Goal: Task Accomplishment & Management: Manage account settings

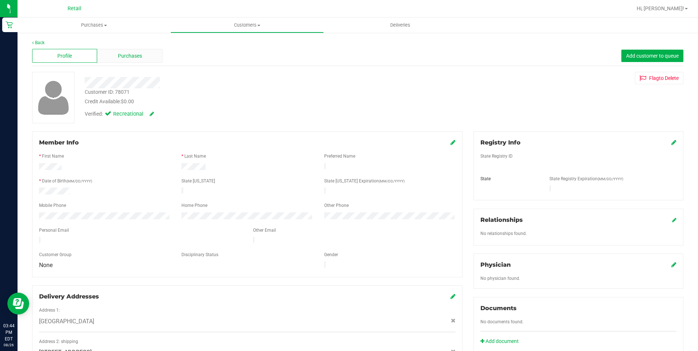
click at [131, 59] on span "Purchases" at bounding box center [130, 56] width 24 height 8
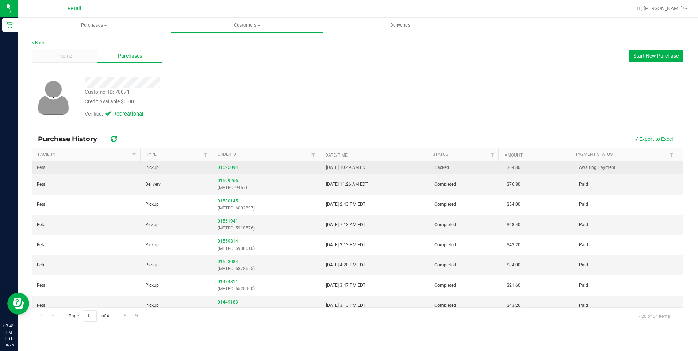
click at [232, 168] on link "01625094" at bounding box center [227, 167] width 20 height 5
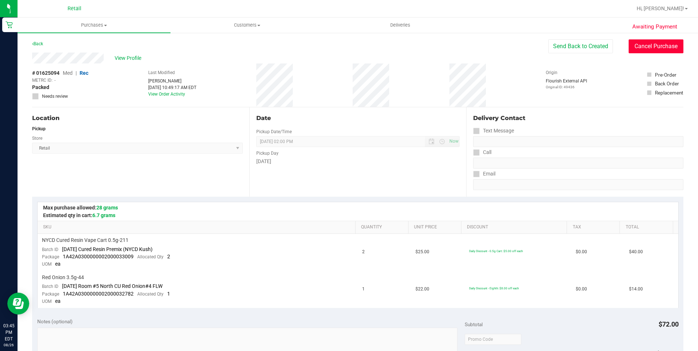
click at [649, 42] on button "Cancel Purchase" at bounding box center [655, 46] width 55 height 14
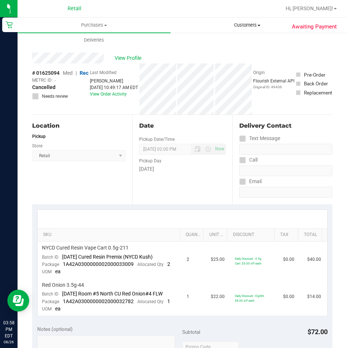
click at [248, 27] on span "Customers" at bounding box center [247, 25] width 152 height 7
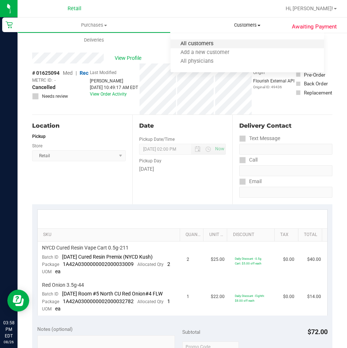
click at [185, 43] on span "All customers" at bounding box center [196, 44] width 53 height 6
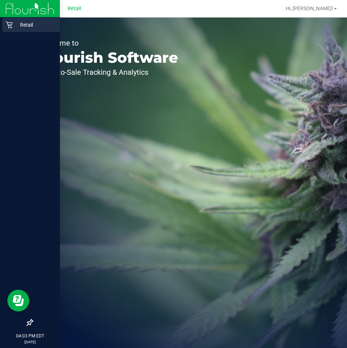
click at [6, 25] on icon at bounding box center [8, 24] width 7 height 7
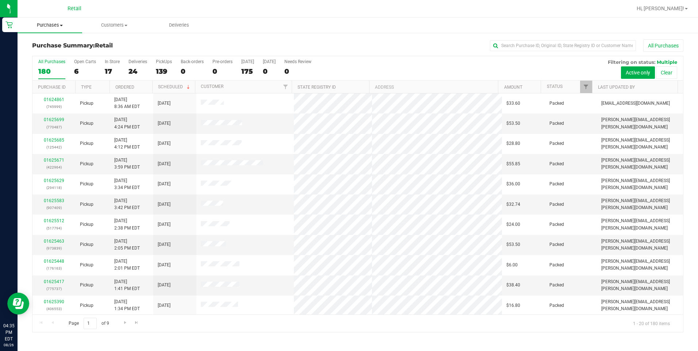
click at [55, 24] on span "Purchases" at bounding box center [50, 25] width 65 height 7
click at [42, 49] on li "Fulfillment" at bounding box center [55, 53] width 75 height 9
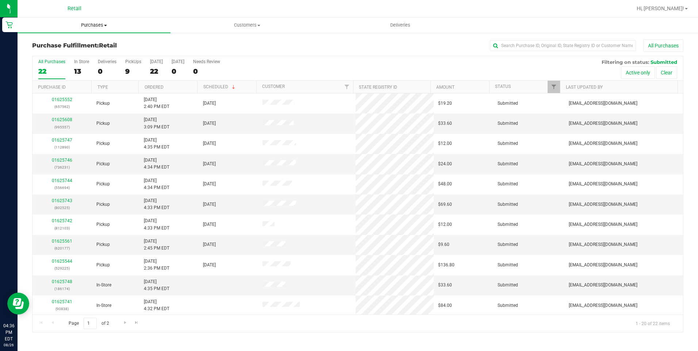
click at [100, 24] on span "Purchases" at bounding box center [94, 25] width 153 height 7
click at [59, 41] on span "Summary of purchases" at bounding box center [55, 44] width 75 height 6
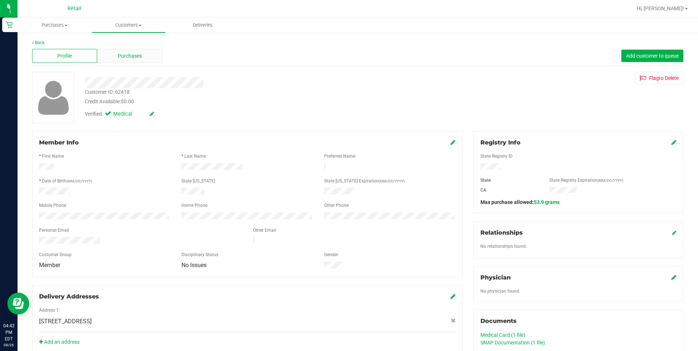
click at [119, 53] on span "Purchases" at bounding box center [130, 56] width 24 height 8
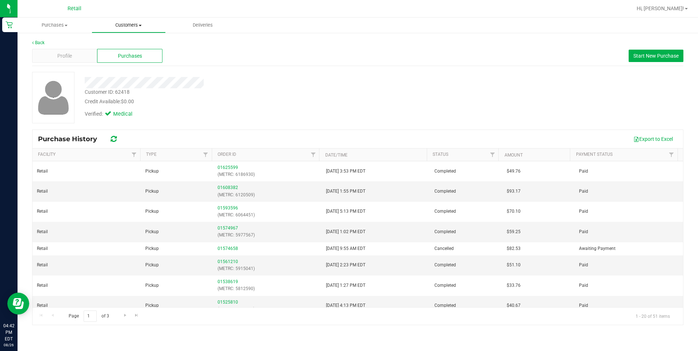
click at [124, 22] on span "Customers" at bounding box center [128, 25] width 73 height 7
click at [105, 41] on span "All customers" at bounding box center [118, 44] width 53 height 6
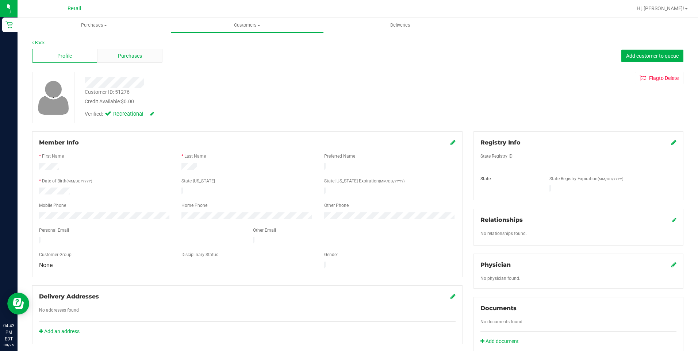
click at [137, 53] on span "Purchases" at bounding box center [130, 56] width 24 height 8
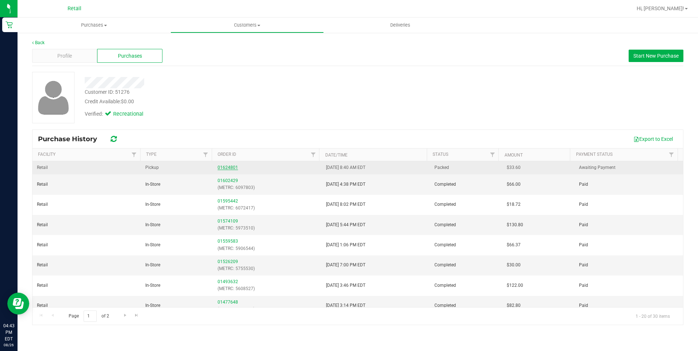
click at [229, 168] on link "01624801" at bounding box center [227, 167] width 20 height 5
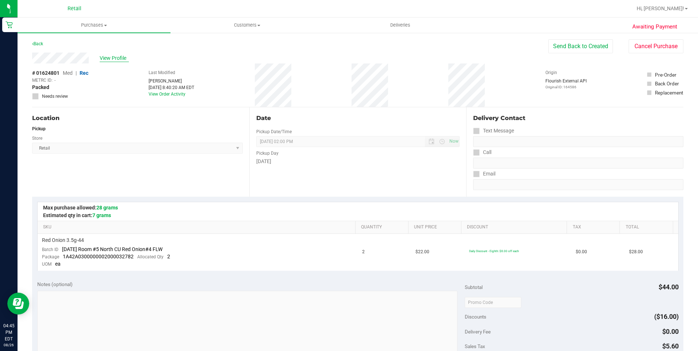
click at [116, 60] on span "View Profile" at bounding box center [114, 58] width 29 height 8
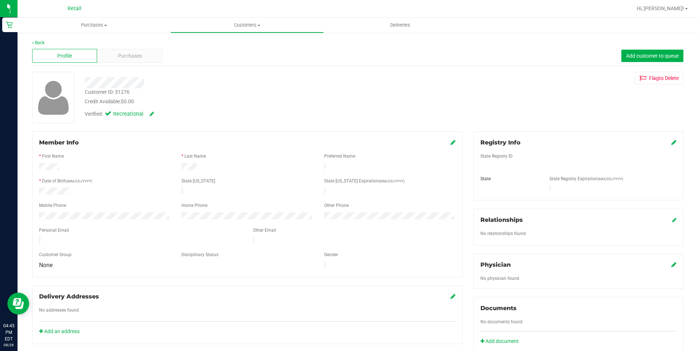
click at [116, 60] on div "Purchases" at bounding box center [129, 56] width 65 height 14
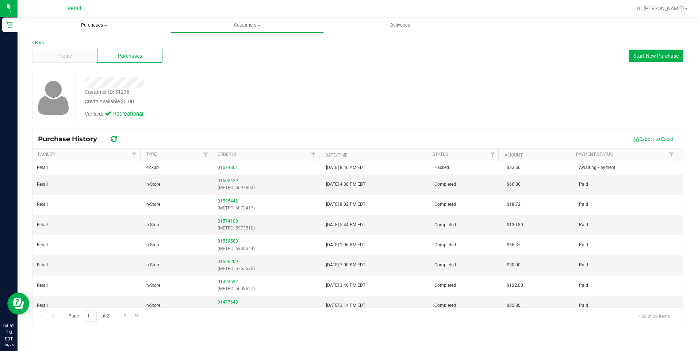
click at [101, 23] on span "Purchases" at bounding box center [94, 25] width 153 height 7
click at [56, 44] on span "Summary of purchases" at bounding box center [55, 44] width 75 height 6
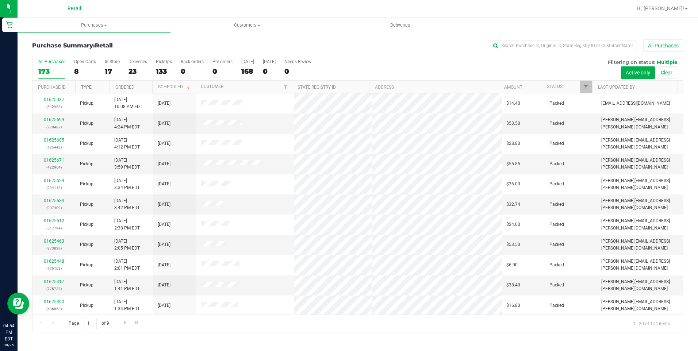
click at [88, 87] on link "Type" at bounding box center [86, 87] width 11 height 5
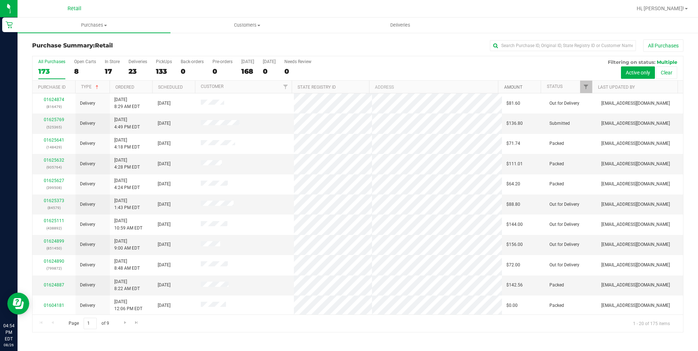
click at [515, 88] on link "Amount" at bounding box center [513, 87] width 18 height 5
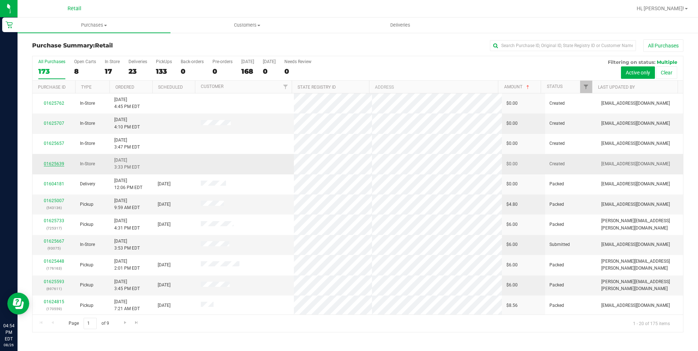
click at [58, 162] on link "01625639" at bounding box center [54, 163] width 20 height 5
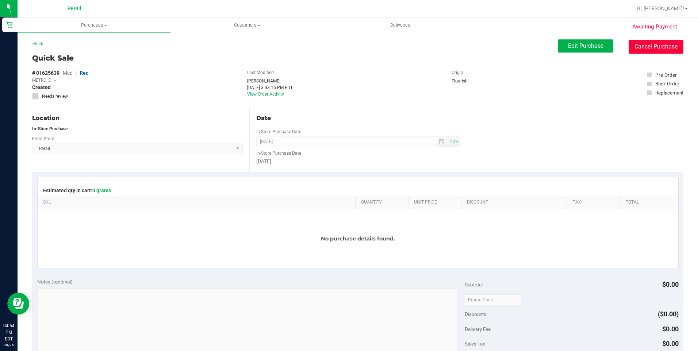
click at [675, 45] on button "Cancel Purchase" at bounding box center [655, 47] width 55 height 14
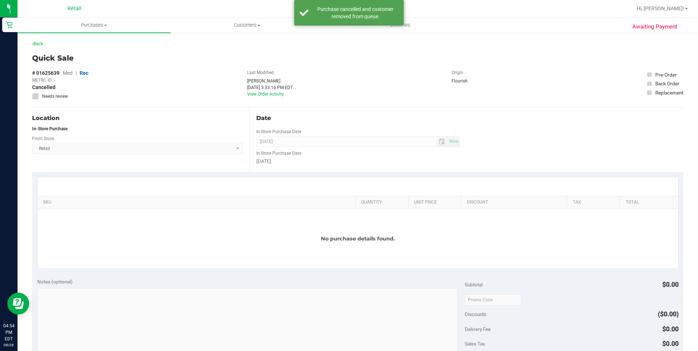
click at [43, 46] on div "Back" at bounding box center [37, 43] width 11 height 9
click at [94, 24] on span "Purchases" at bounding box center [94, 25] width 153 height 7
click at [78, 45] on span "Summary of purchases" at bounding box center [55, 44] width 75 height 6
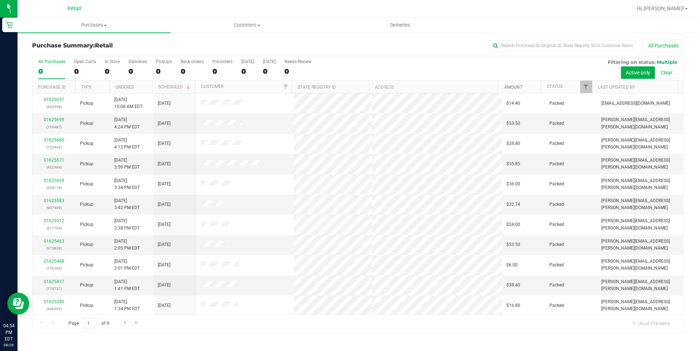
click at [511, 87] on link "Amount" at bounding box center [513, 87] width 18 height 5
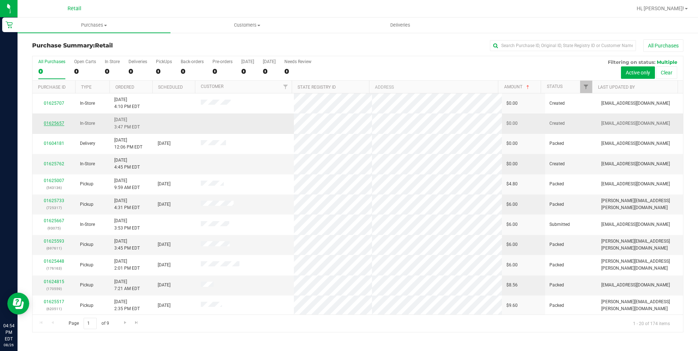
click at [57, 121] on link "01625657" at bounding box center [54, 123] width 20 height 5
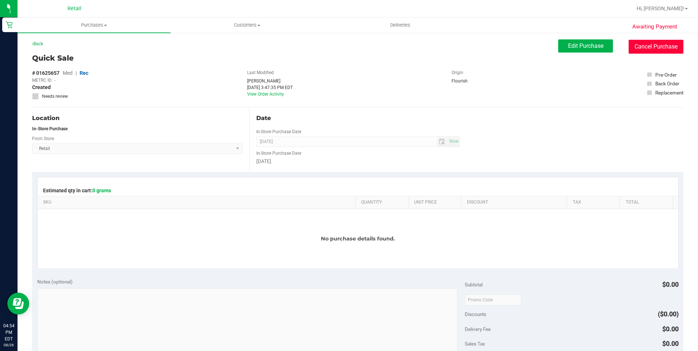
click at [649, 52] on button "Cancel Purchase" at bounding box center [655, 47] width 55 height 14
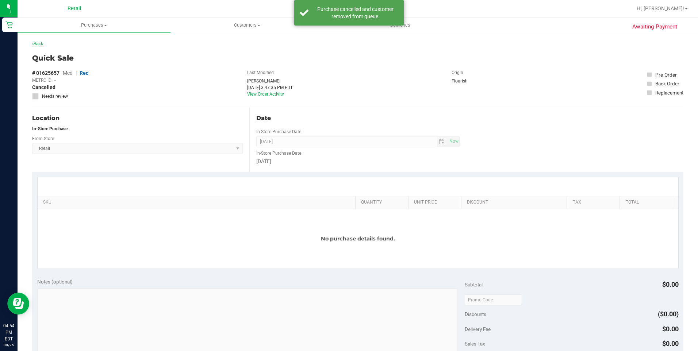
click at [38, 43] on link "Back" at bounding box center [37, 43] width 11 height 5
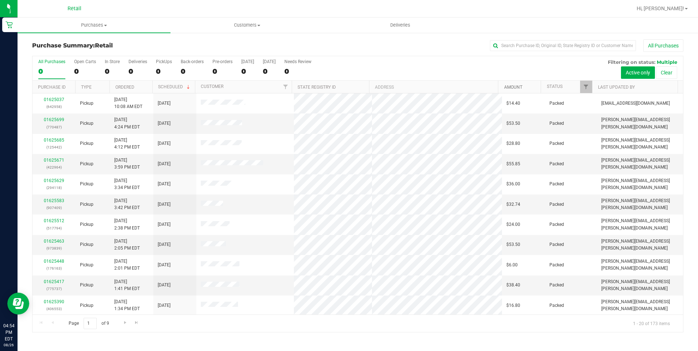
click at [510, 85] on link "Amount" at bounding box center [513, 87] width 18 height 5
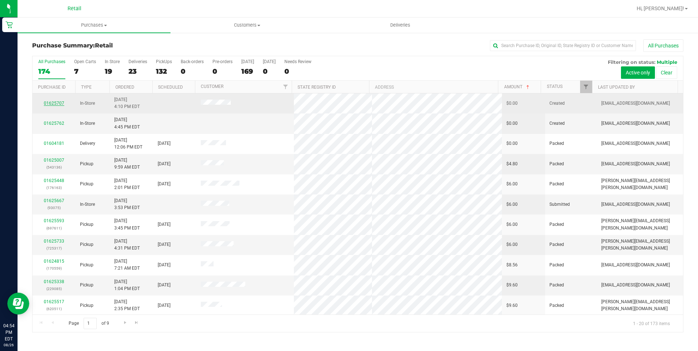
click at [58, 105] on link "01625707" at bounding box center [54, 103] width 20 height 5
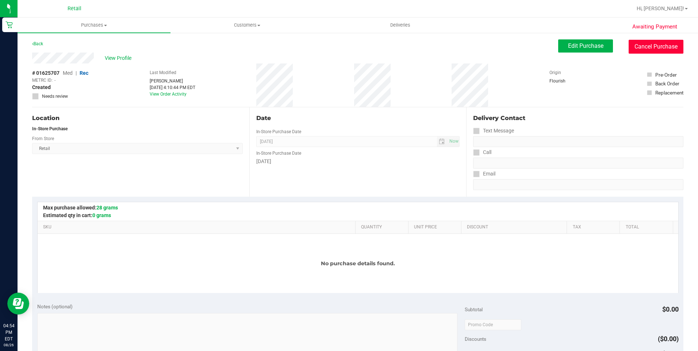
click at [640, 45] on button "Cancel Purchase" at bounding box center [655, 47] width 55 height 14
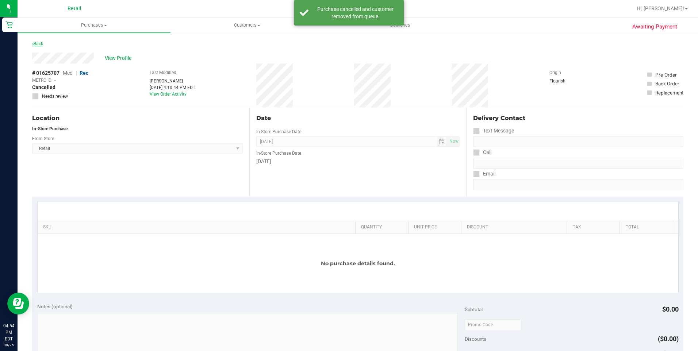
click at [39, 45] on link "Back" at bounding box center [37, 43] width 11 height 5
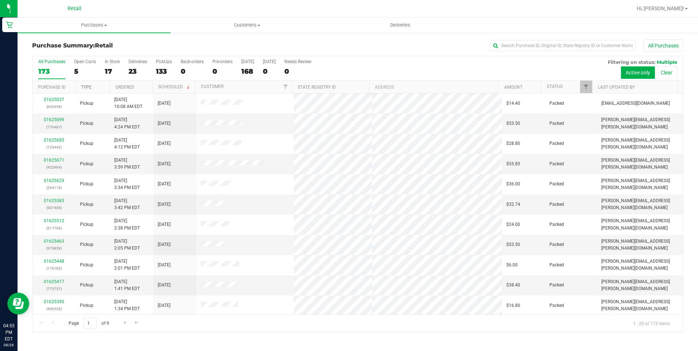
click at [87, 88] on link "Type" at bounding box center [86, 87] width 11 height 5
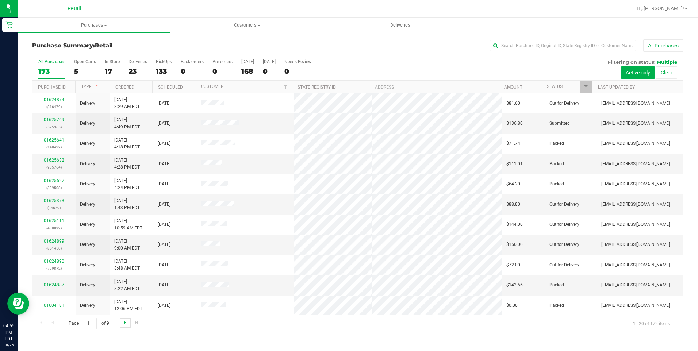
click at [124, 322] on span "Go to the next page" at bounding box center [125, 323] width 6 height 6
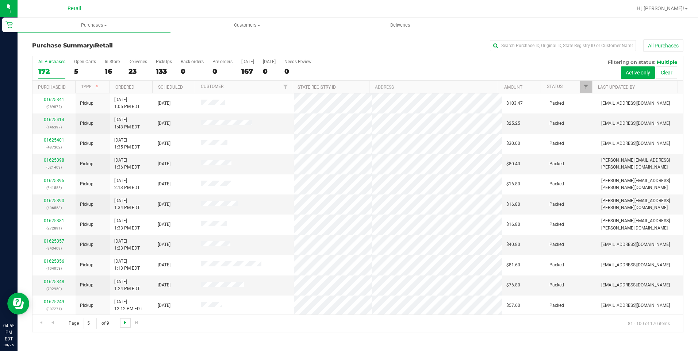
click at [124, 322] on span "Go to the next page" at bounding box center [125, 323] width 6 height 6
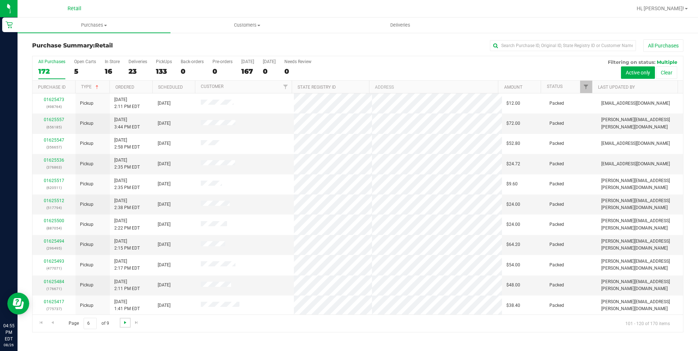
click at [124, 322] on span "Go to the next page" at bounding box center [125, 323] width 6 height 6
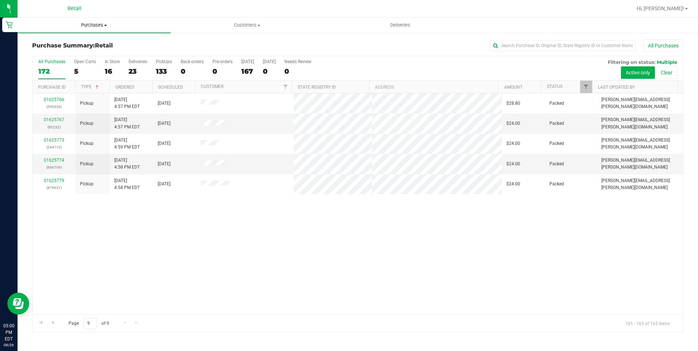
click at [86, 27] on span "Purchases" at bounding box center [94, 25] width 153 height 7
click at [61, 44] on span "Summary of purchases" at bounding box center [55, 44] width 75 height 6
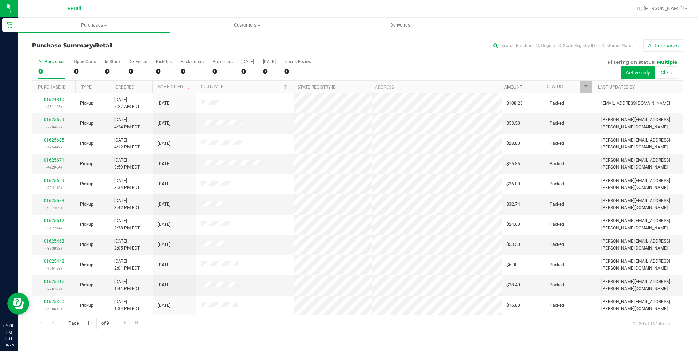
click at [516, 87] on link "Amount" at bounding box center [513, 87] width 18 height 5
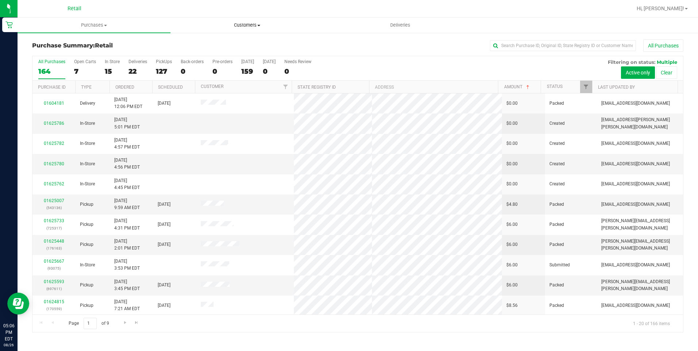
click at [251, 24] on span "Customers" at bounding box center [247, 25] width 152 height 7
click at [182, 44] on span "All customers" at bounding box center [196, 44] width 53 height 6
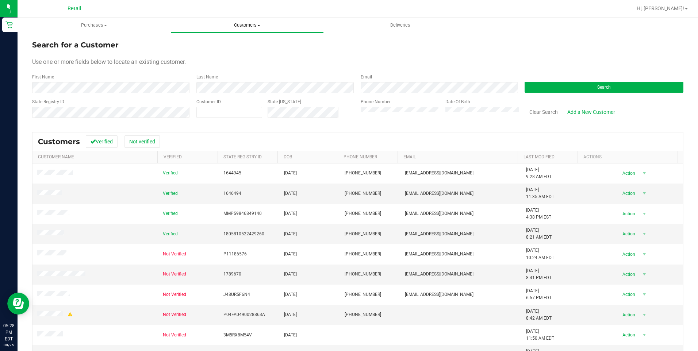
click at [239, 29] on uib-tab-heading "Customers All customers Add a new customer All physicians" at bounding box center [247, 25] width 152 height 15
click at [222, 41] on span "All customers" at bounding box center [196, 44] width 53 height 6
click at [127, 81] on div "First Name" at bounding box center [111, 83] width 159 height 19
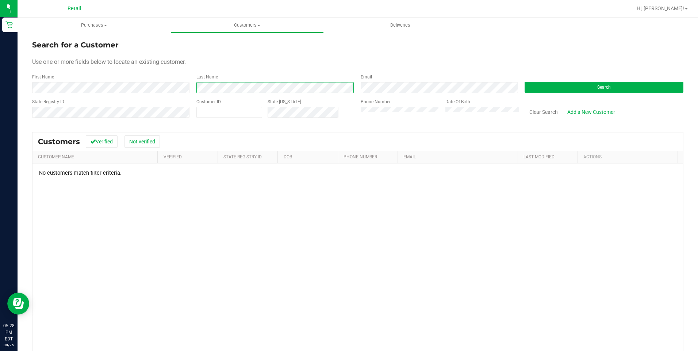
click at [182, 89] on div "First Name Last Name Email Search" at bounding box center [357, 83] width 651 height 19
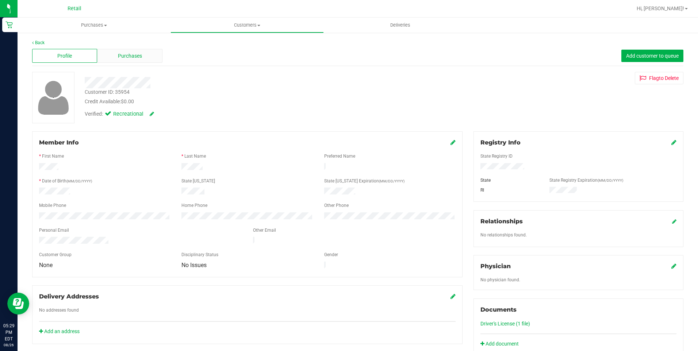
click at [124, 56] on span "Purchases" at bounding box center [130, 56] width 24 height 8
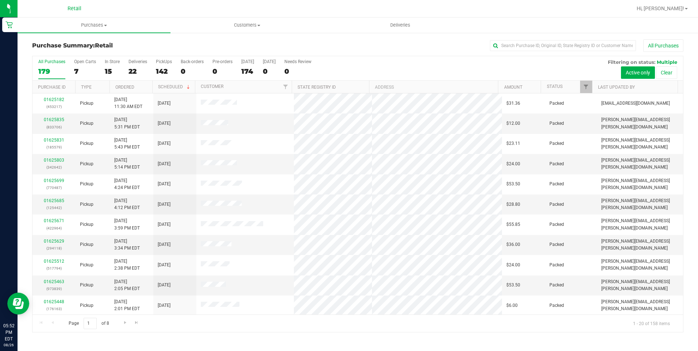
click at [79, 86] on th "Type" at bounding box center [92, 87] width 34 height 13
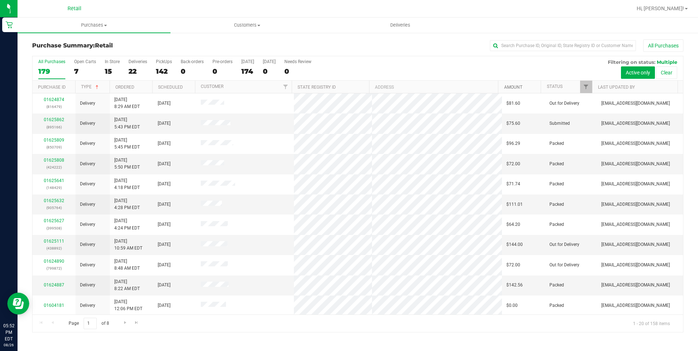
click at [512, 88] on link "Amount" at bounding box center [513, 87] width 18 height 5
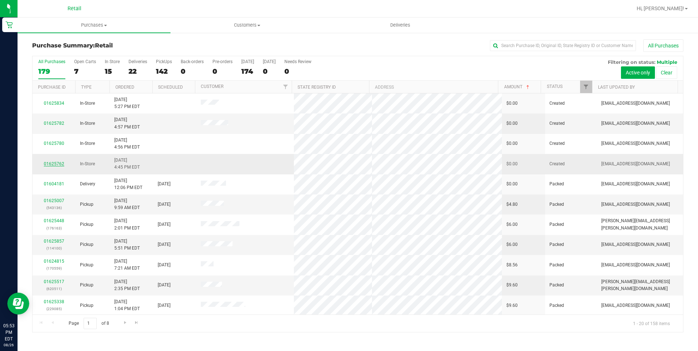
click at [53, 165] on link "01625762" at bounding box center [54, 163] width 20 height 5
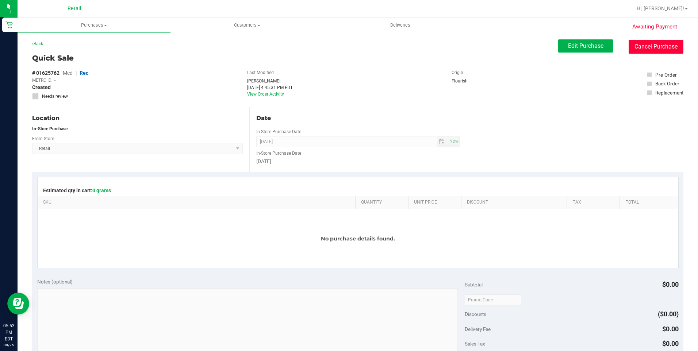
click at [654, 51] on button "Cancel Purchase" at bounding box center [655, 47] width 55 height 14
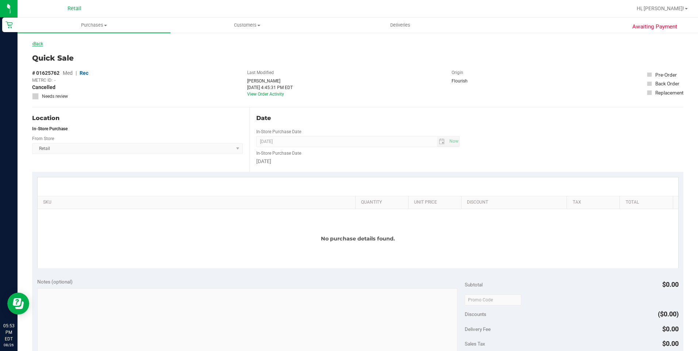
click at [43, 44] on link "Back" at bounding box center [37, 43] width 11 height 5
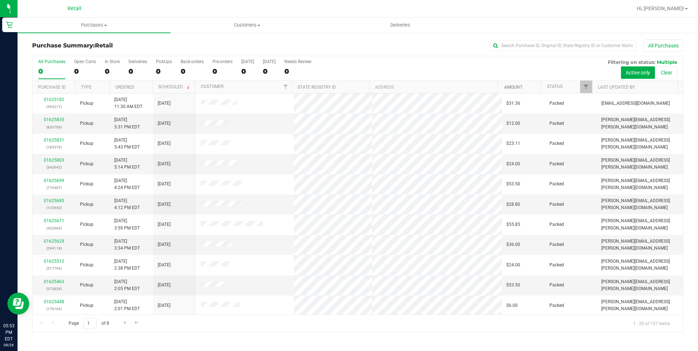
click at [510, 85] on link "Amount" at bounding box center [513, 87] width 18 height 5
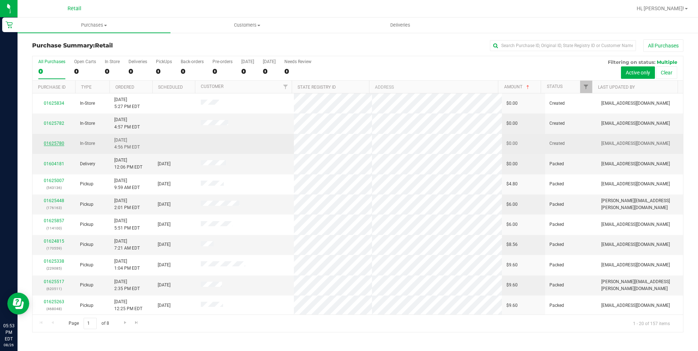
click at [61, 143] on link "01625780" at bounding box center [54, 143] width 20 height 5
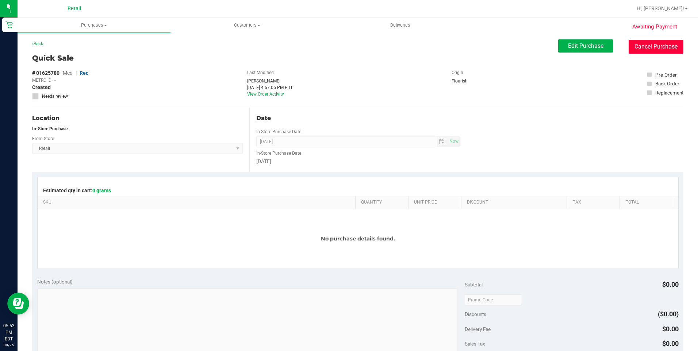
drag, startPoint x: 660, startPoint y: 52, endPoint x: 381, endPoint y: 46, distance: 278.8
click at [660, 52] on button "Cancel Purchase" at bounding box center [655, 47] width 55 height 14
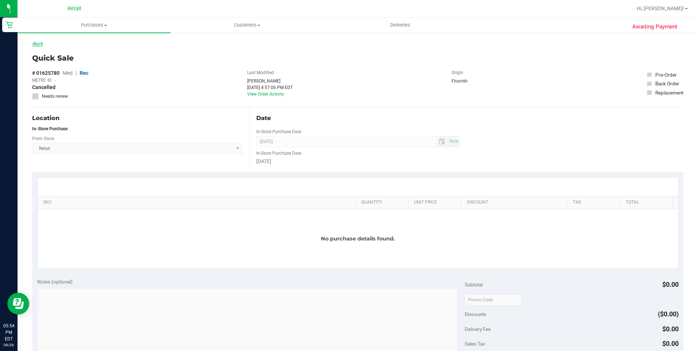
click at [38, 42] on link "Back" at bounding box center [37, 43] width 11 height 5
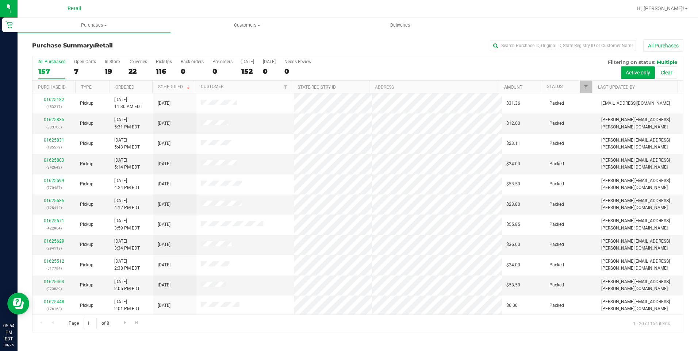
click at [513, 88] on link "Amount" at bounding box center [513, 87] width 18 height 5
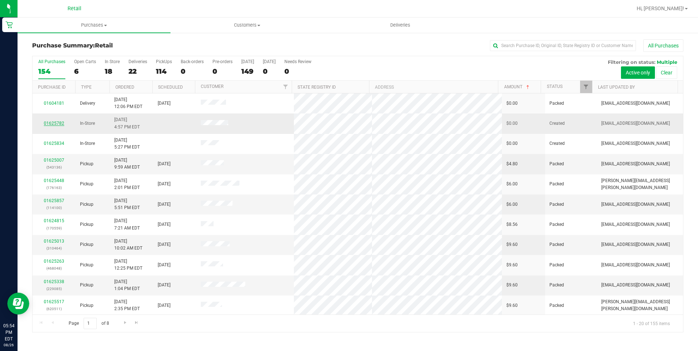
click at [47, 123] on link "01625782" at bounding box center [54, 123] width 20 height 5
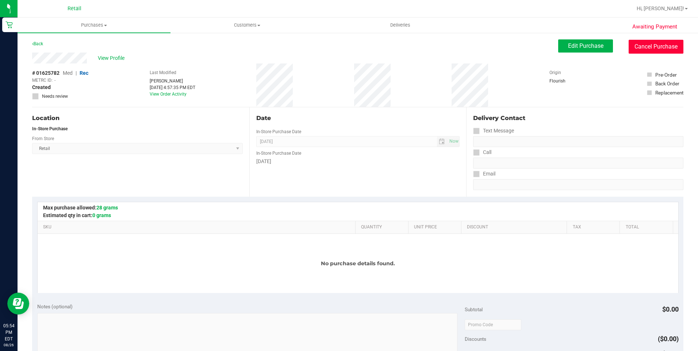
click at [666, 53] on button "Cancel Purchase" at bounding box center [655, 47] width 55 height 14
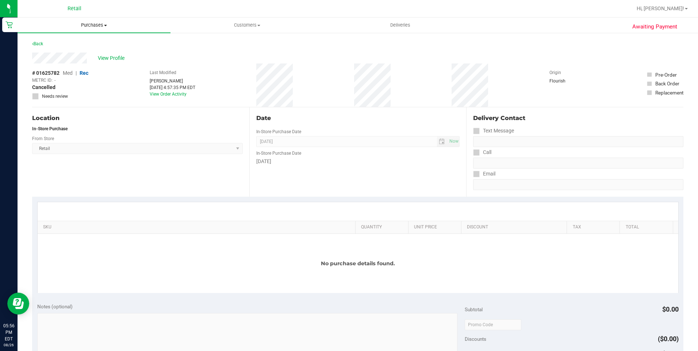
click at [90, 26] on span "Purchases" at bounding box center [94, 25] width 153 height 7
click at [45, 43] on span "Summary of purchases" at bounding box center [55, 44] width 75 height 6
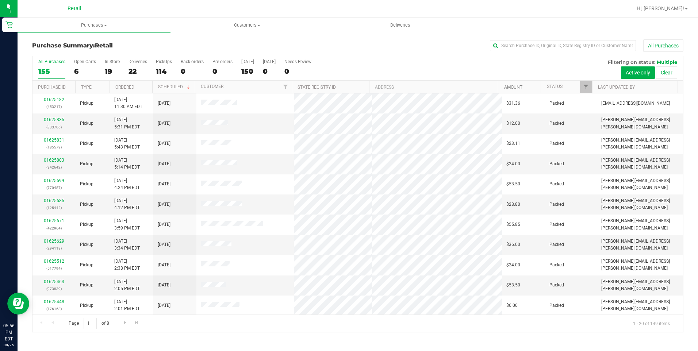
click at [518, 88] on link "Amount" at bounding box center [513, 87] width 18 height 5
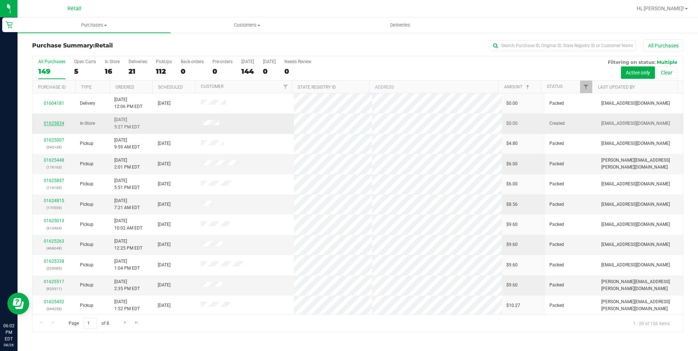
click at [55, 121] on link "01625834" at bounding box center [54, 123] width 20 height 5
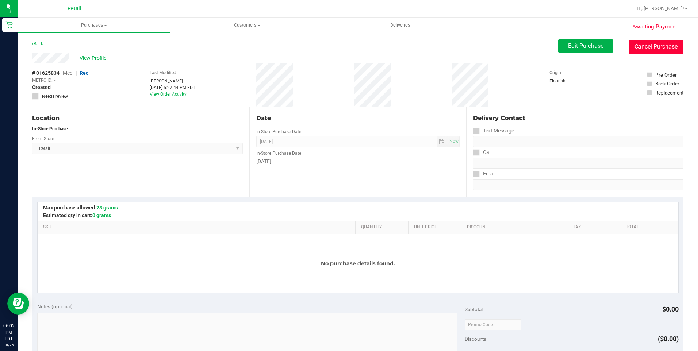
click at [646, 46] on button "Cancel Purchase" at bounding box center [655, 47] width 55 height 14
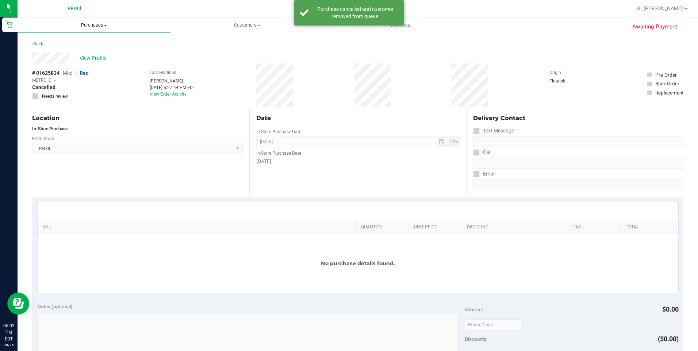
click at [95, 24] on span "Purchases" at bounding box center [94, 25] width 153 height 7
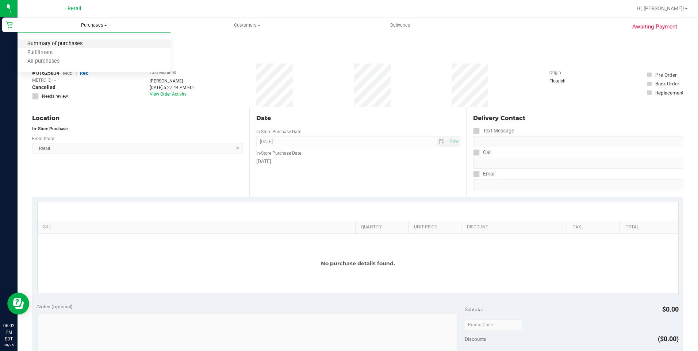
click at [80, 46] on span "Summary of purchases" at bounding box center [55, 44] width 75 height 6
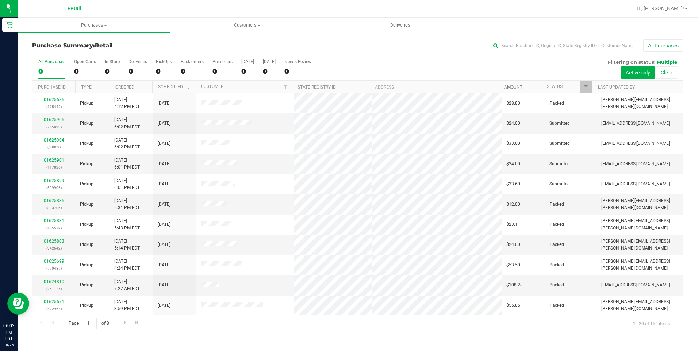
click at [511, 88] on link "Amount" at bounding box center [513, 87] width 18 height 5
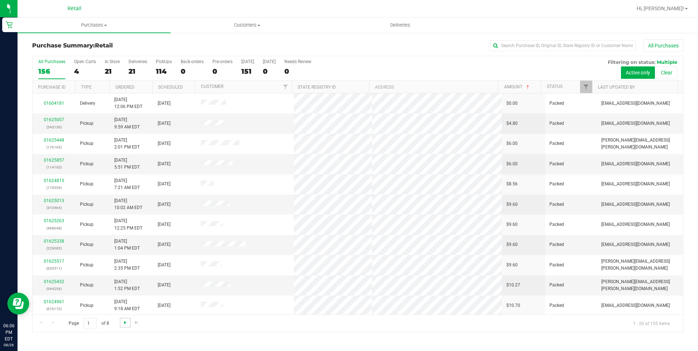
click at [126, 323] on span "Go to the next page" at bounding box center [125, 323] width 6 height 6
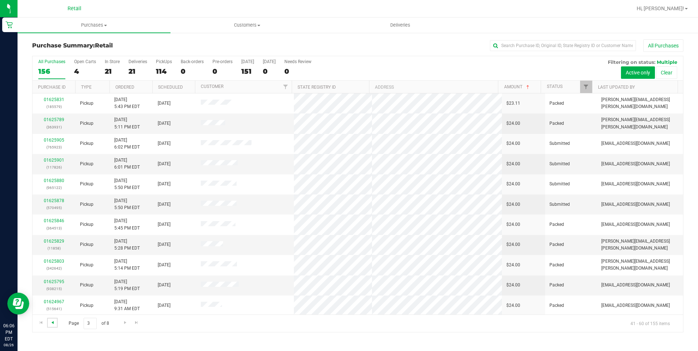
click at [52, 323] on span "Go to the previous page" at bounding box center [53, 323] width 6 height 6
click at [89, 85] on link "Type" at bounding box center [86, 87] width 11 height 5
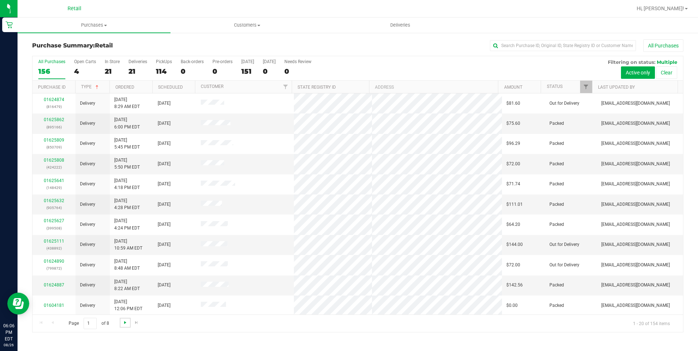
click at [127, 322] on span "Go to the next page" at bounding box center [125, 323] width 6 height 6
click at [126, 85] on link "Ordered" at bounding box center [124, 87] width 19 height 5
click at [122, 323] on span "Go to the next page" at bounding box center [125, 323] width 6 height 6
click at [349, 332] on div "Page 2 of 8 21 - 40 of 156 items" at bounding box center [357, 323] width 650 height 18
click at [123, 323] on span "Go to the next page" at bounding box center [125, 323] width 6 height 6
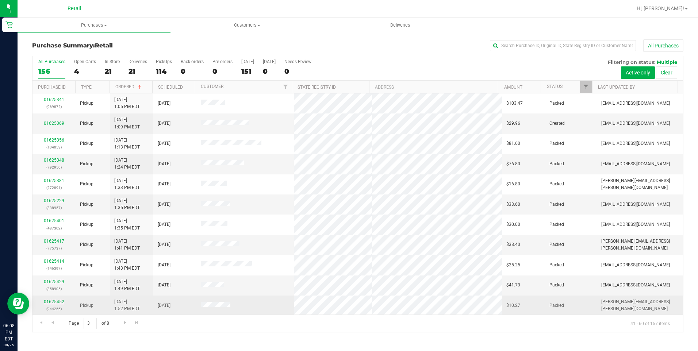
click at [53, 304] on link "01625452" at bounding box center [54, 301] width 20 height 5
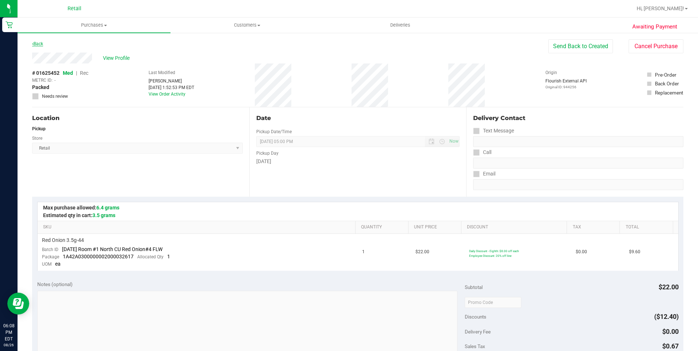
click at [39, 44] on link "Back" at bounding box center [37, 43] width 11 height 5
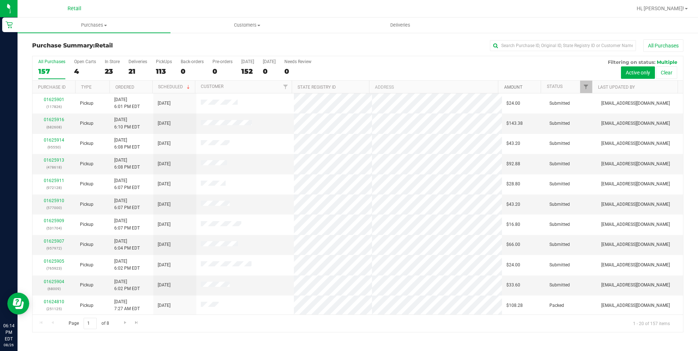
click at [521, 89] on link "Amount" at bounding box center [513, 87] width 18 height 5
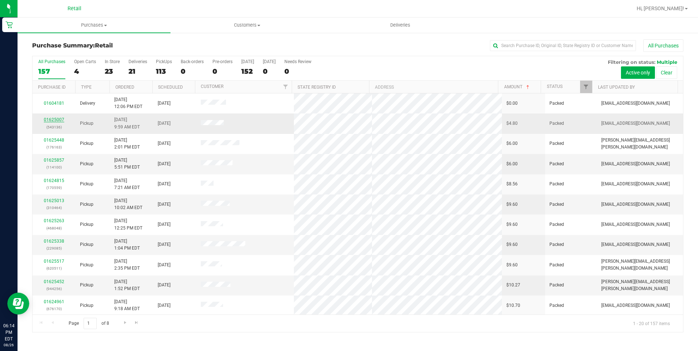
click at [55, 120] on link "01625007" at bounding box center [54, 119] width 20 height 5
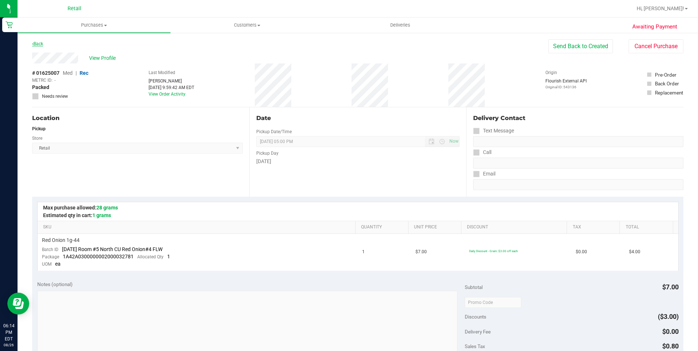
click at [38, 42] on link "Back" at bounding box center [37, 43] width 11 height 5
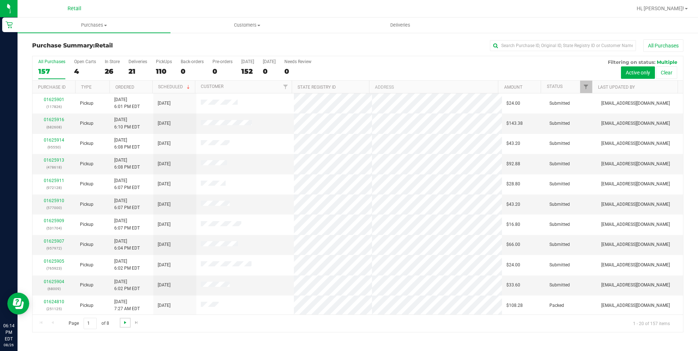
click at [123, 325] on span "Go to the next page" at bounding box center [125, 323] width 6 height 6
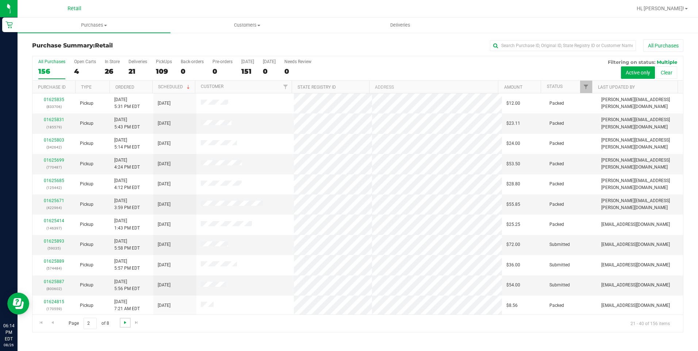
click at [123, 325] on span "Go to the next page" at bounding box center [125, 323] width 6 height 6
